Goal: Navigation & Orientation: Find specific page/section

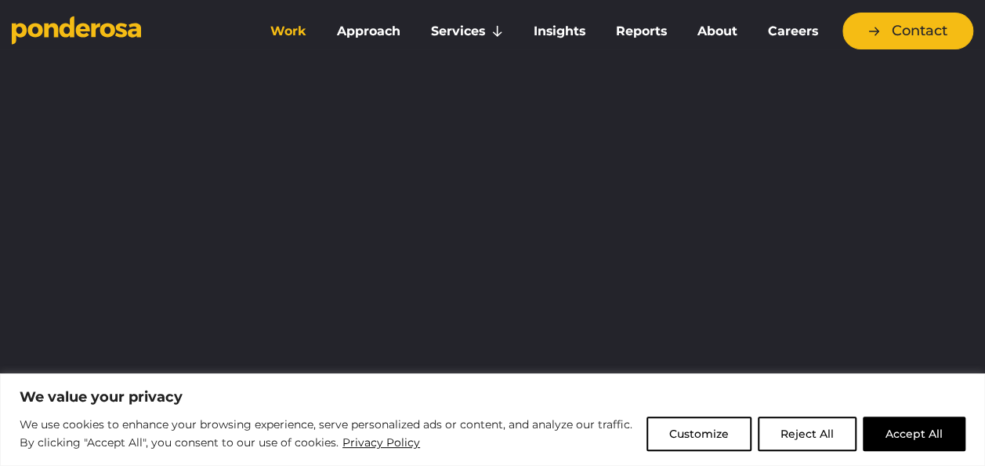
click at [291, 30] on link "Work" at bounding box center [288, 31] width 60 height 33
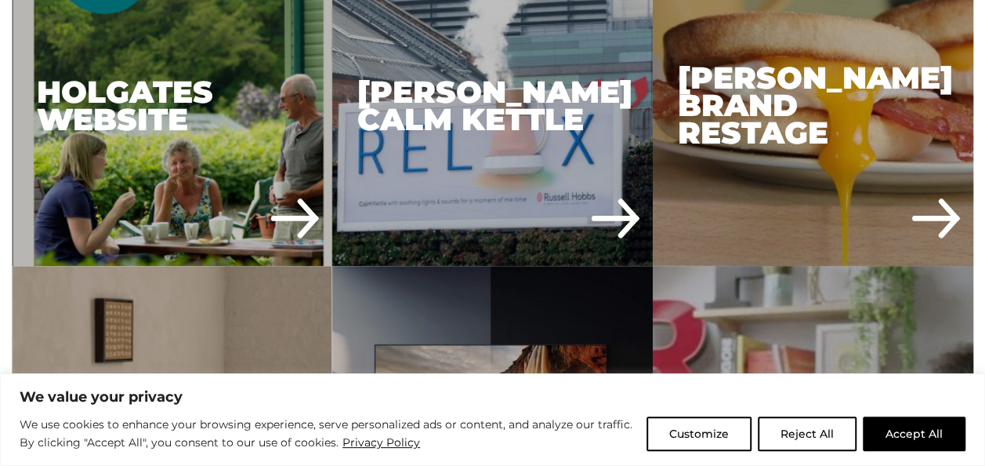
scroll to position [1184, 0]
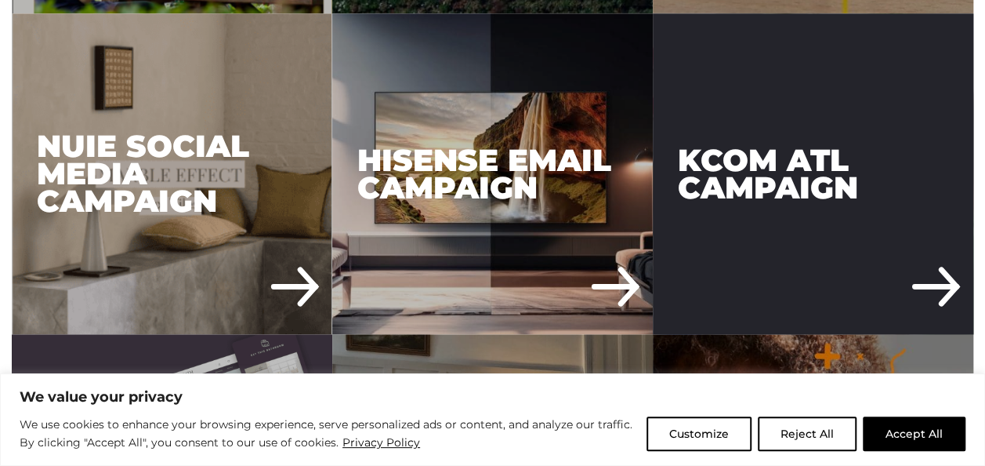
click at [821, 192] on div "KCOM ATL Campaign" at bounding box center [813, 173] width 321 height 321
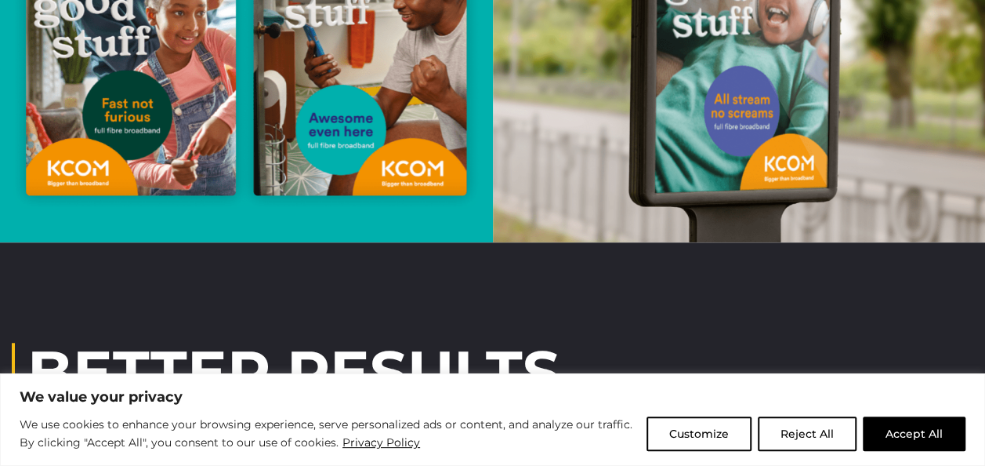
scroll to position [3403, 0]
